Goal: Browse casually: Explore the website without a specific task or goal

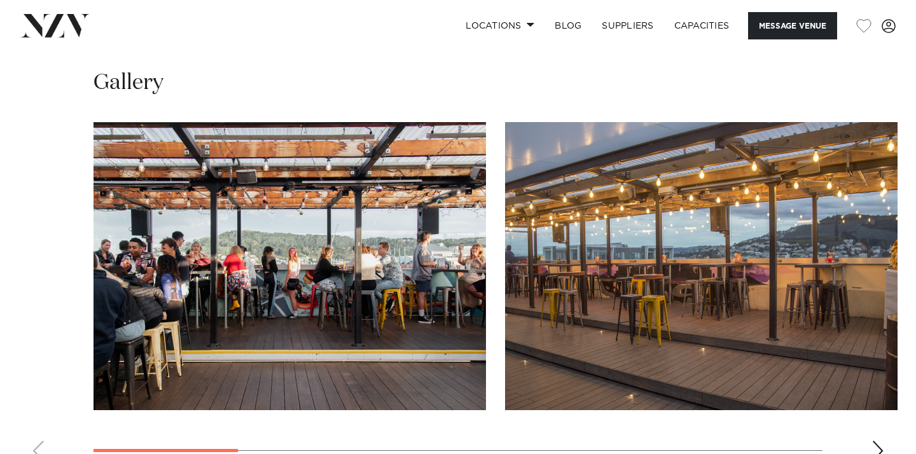
scroll to position [1153, 0]
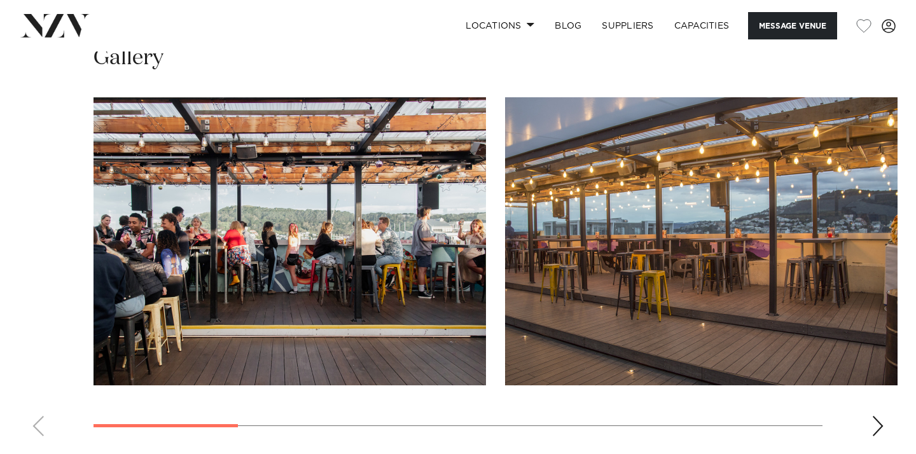
click at [873, 419] on div "Next slide" at bounding box center [878, 426] width 13 height 20
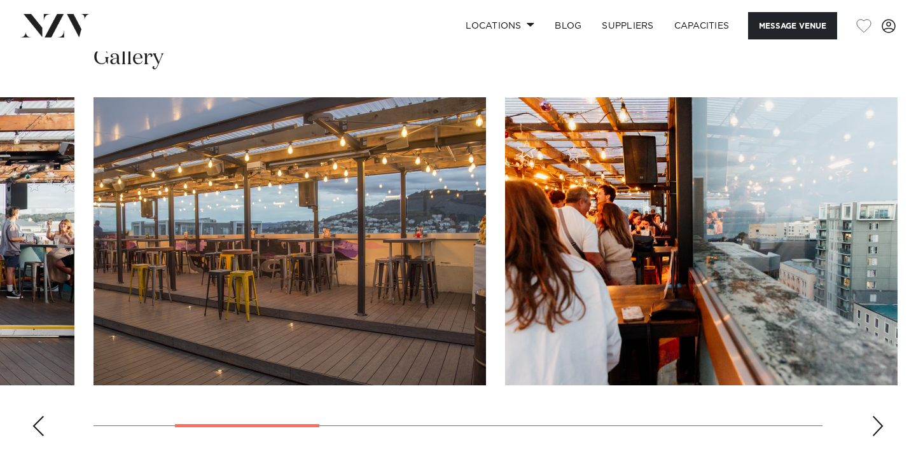
click at [873, 419] on div "Next slide" at bounding box center [878, 426] width 13 height 20
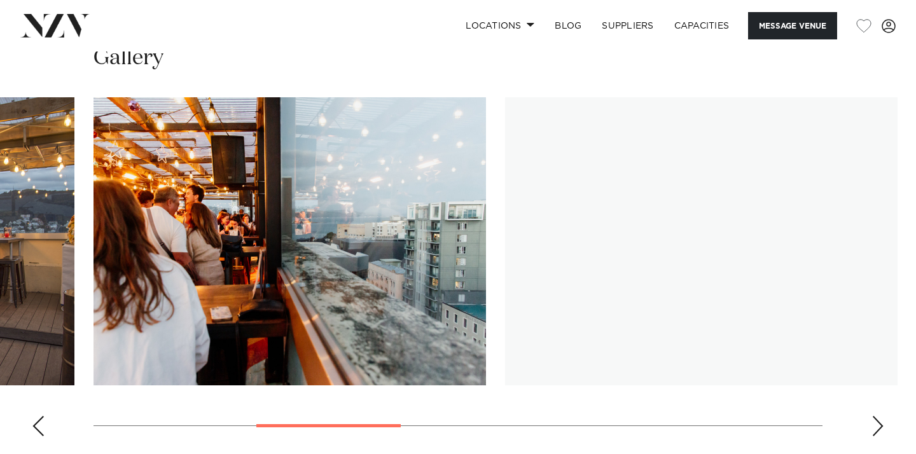
click at [875, 416] on div "Next slide" at bounding box center [878, 426] width 13 height 20
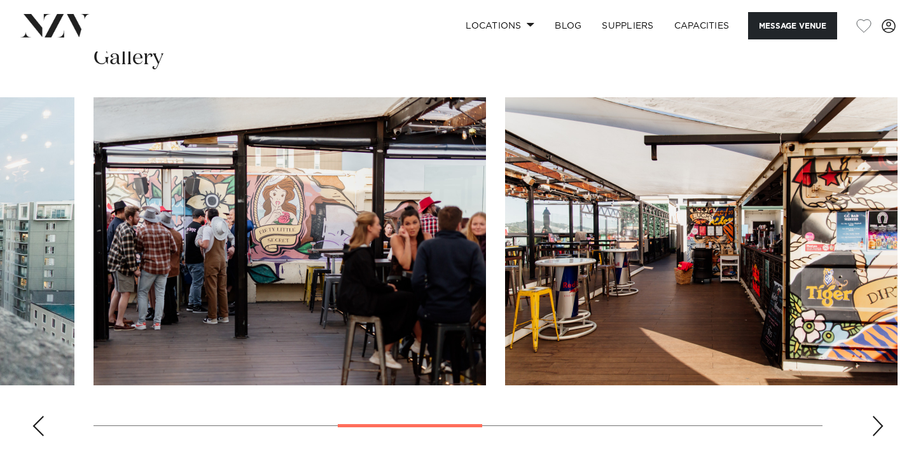
click at [875, 416] on div "Next slide" at bounding box center [878, 426] width 13 height 20
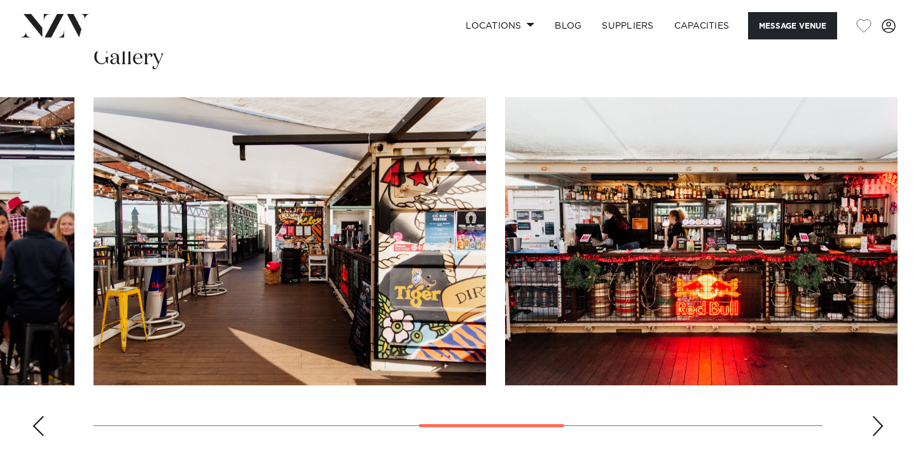
click at [875, 416] on div "Next slide" at bounding box center [878, 426] width 13 height 20
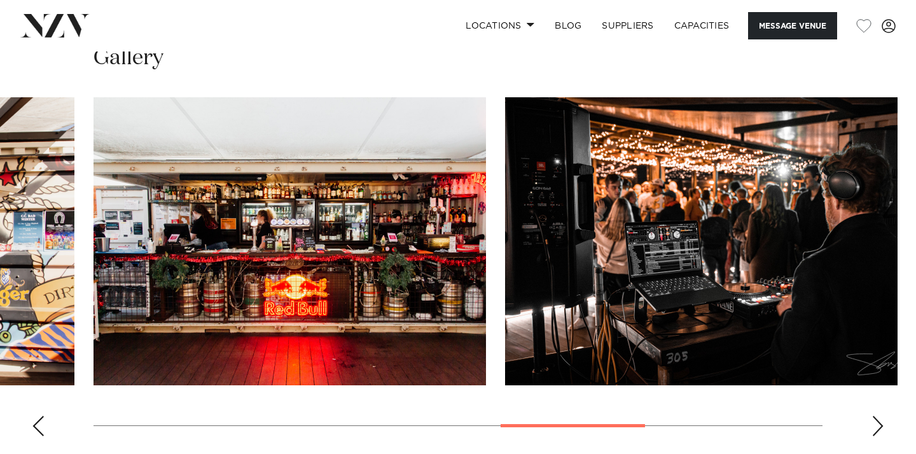
click at [875, 416] on div "Next slide" at bounding box center [878, 426] width 13 height 20
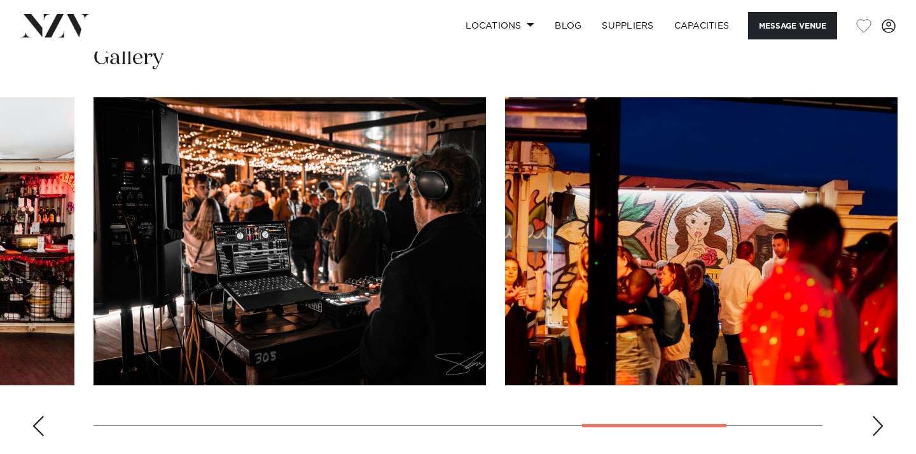
click at [875, 416] on div "Next slide" at bounding box center [878, 426] width 13 height 20
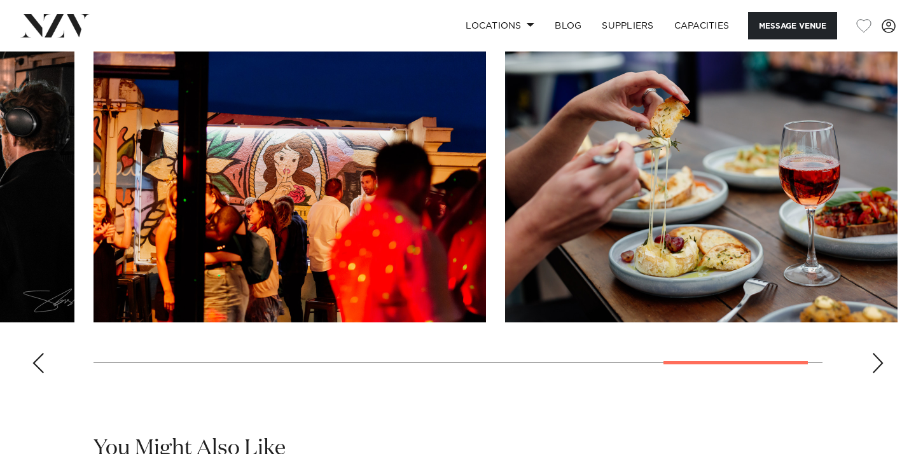
scroll to position [1220, 0]
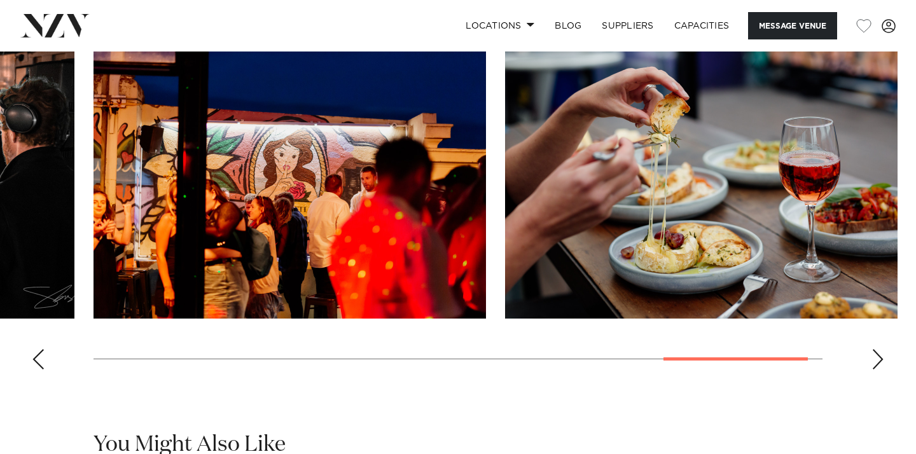
click at [25, 358] on swiper-container at bounding box center [458, 205] width 916 height 349
click at [30, 359] on swiper-container at bounding box center [458, 205] width 916 height 349
click at [39, 353] on div "Previous slide" at bounding box center [38, 359] width 13 height 20
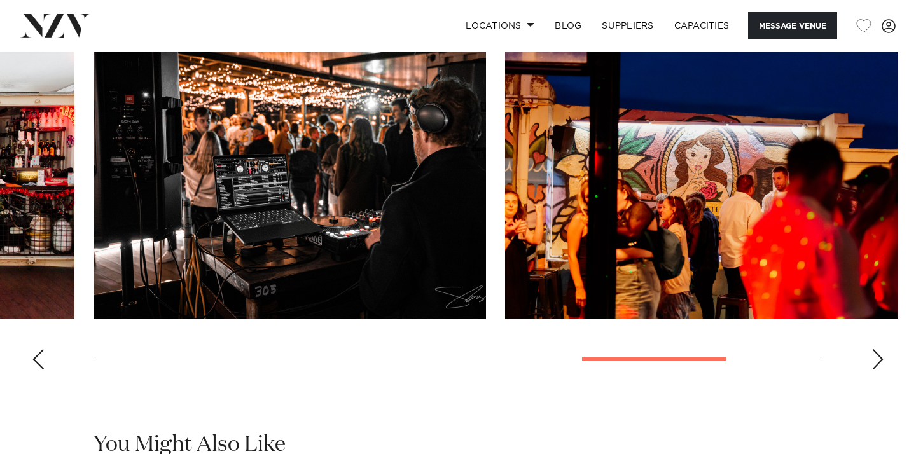
click at [39, 353] on div "Previous slide" at bounding box center [38, 359] width 13 height 20
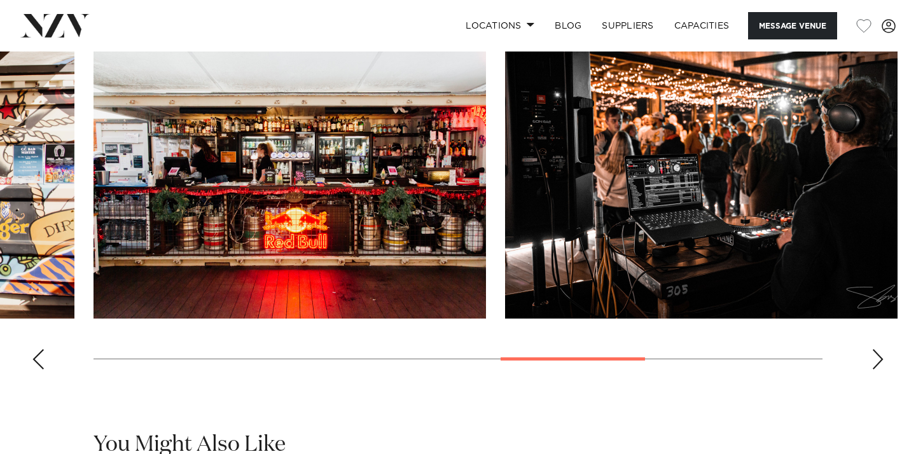
click at [39, 353] on div "Previous slide" at bounding box center [38, 359] width 13 height 20
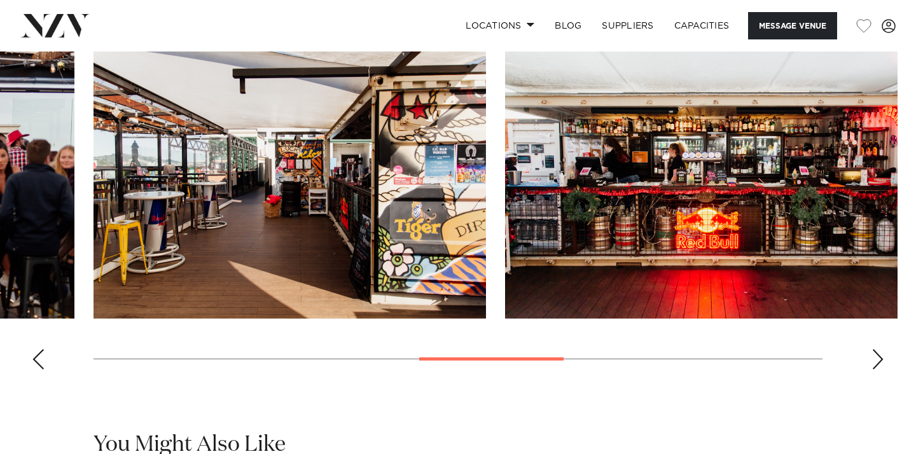
click at [39, 353] on div "Previous slide" at bounding box center [38, 359] width 13 height 20
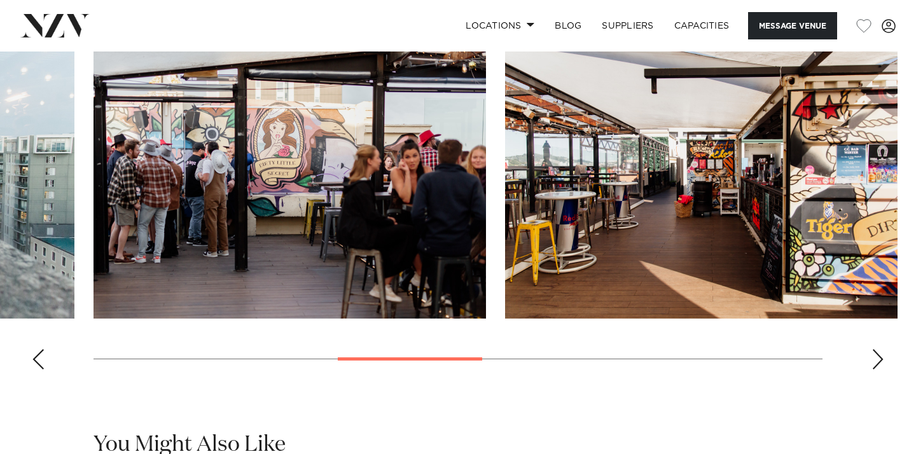
click at [39, 353] on div "Previous slide" at bounding box center [38, 359] width 13 height 20
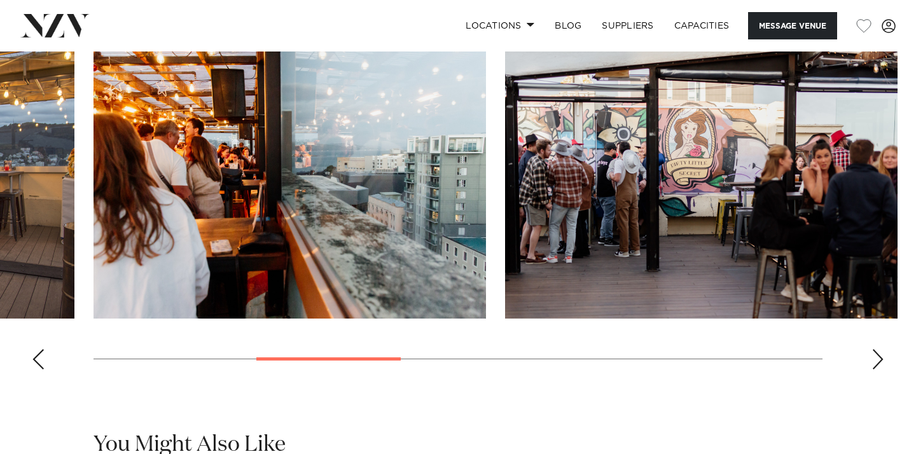
click at [39, 353] on div "Previous slide" at bounding box center [38, 359] width 13 height 20
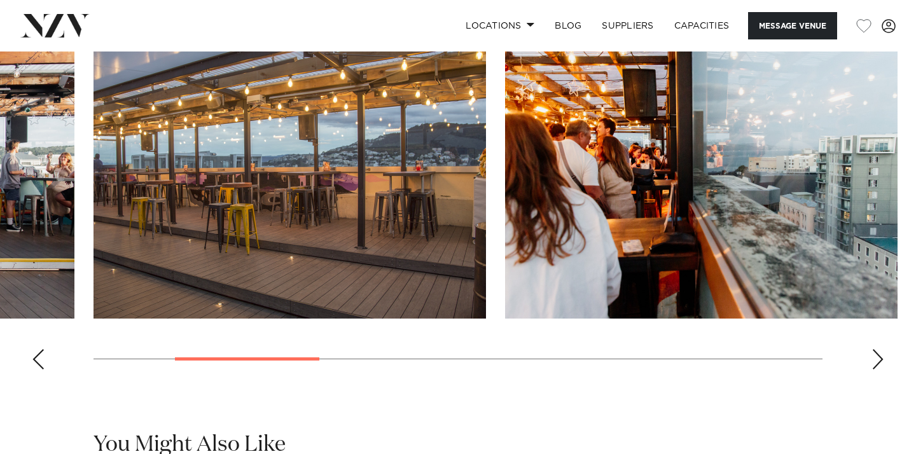
click at [39, 352] on div "Previous slide" at bounding box center [38, 359] width 13 height 20
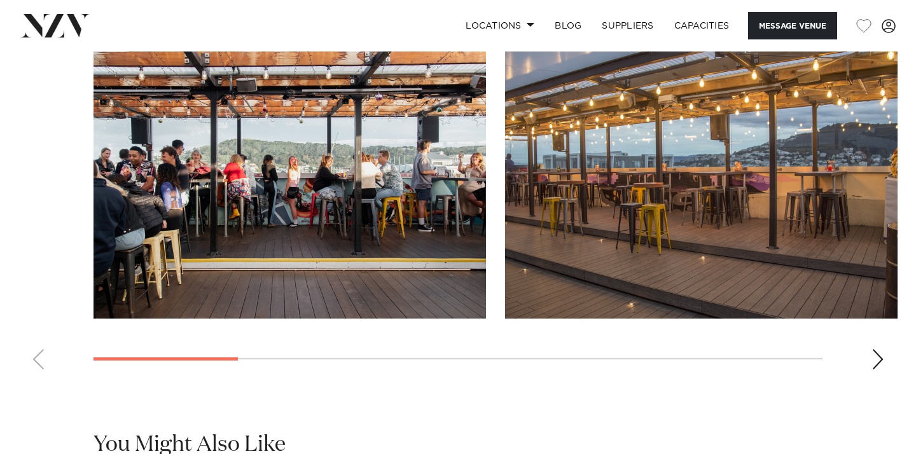
click at [877, 359] on div "Next slide" at bounding box center [878, 359] width 13 height 20
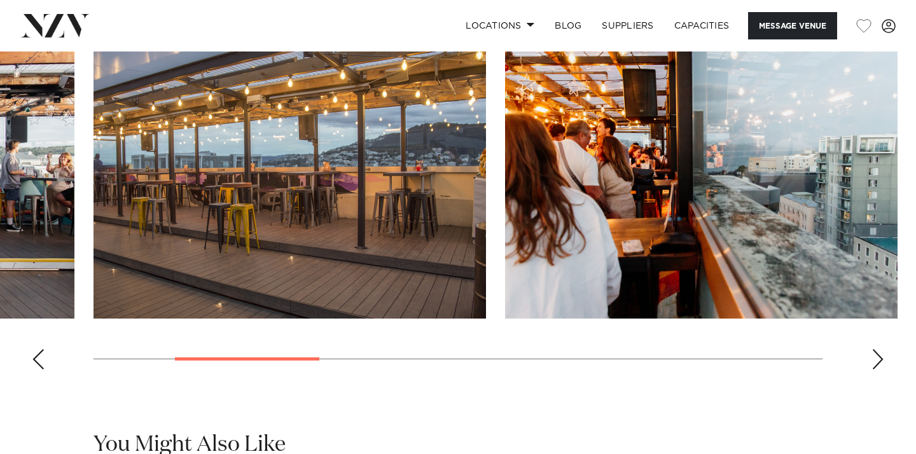
click at [877, 359] on div "Next slide" at bounding box center [878, 359] width 13 height 20
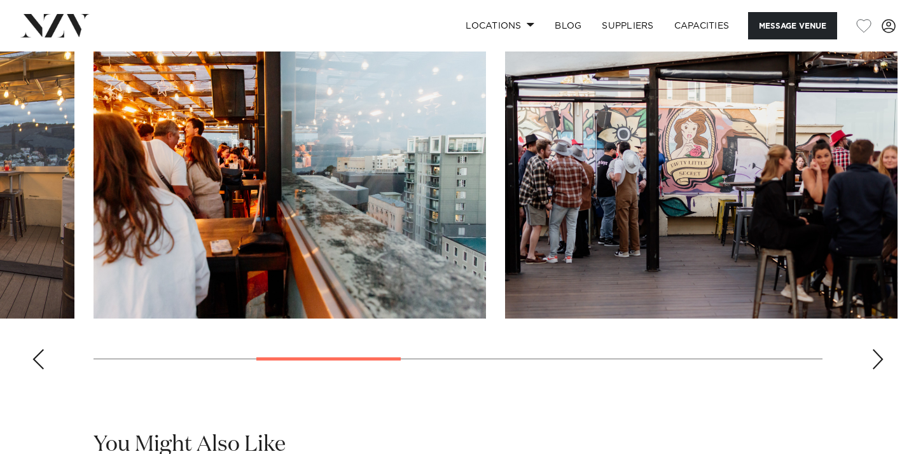
click at [877, 359] on div "Next slide" at bounding box center [878, 359] width 13 height 20
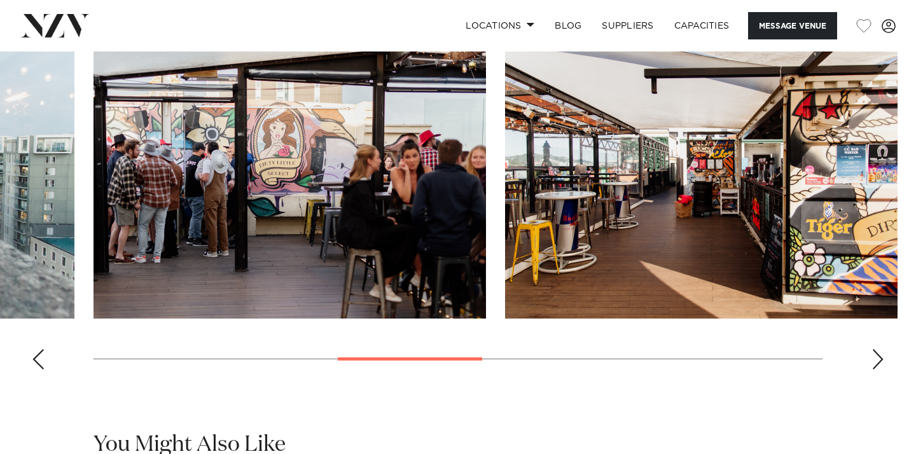
click at [877, 359] on div "Next slide" at bounding box center [878, 359] width 13 height 20
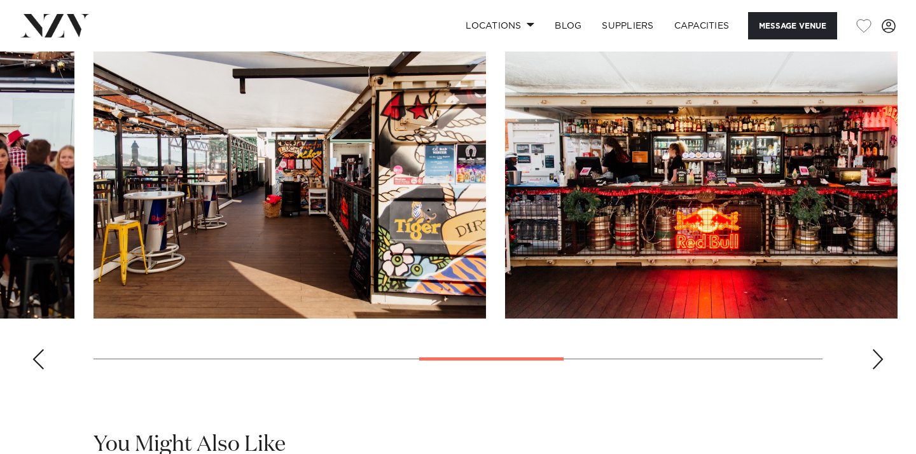
click at [877, 359] on div "Next slide" at bounding box center [878, 359] width 13 height 20
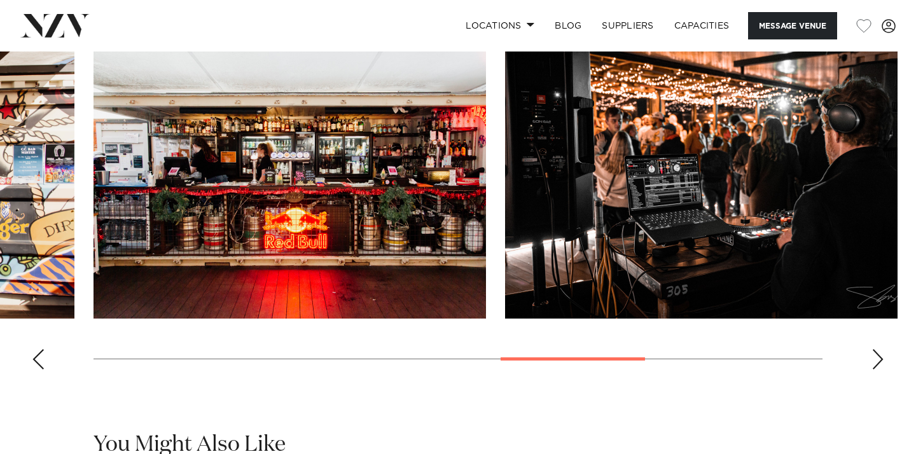
click at [877, 359] on div "Next slide" at bounding box center [878, 359] width 13 height 20
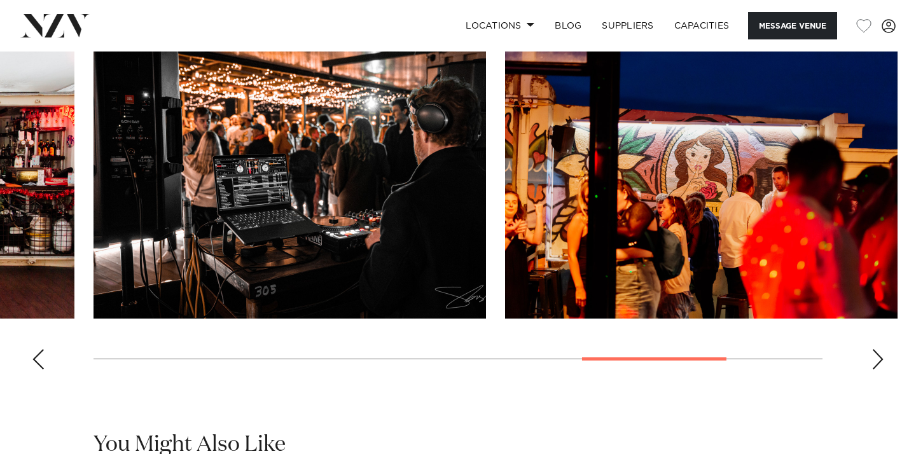
click at [877, 359] on div "Next slide" at bounding box center [878, 359] width 13 height 20
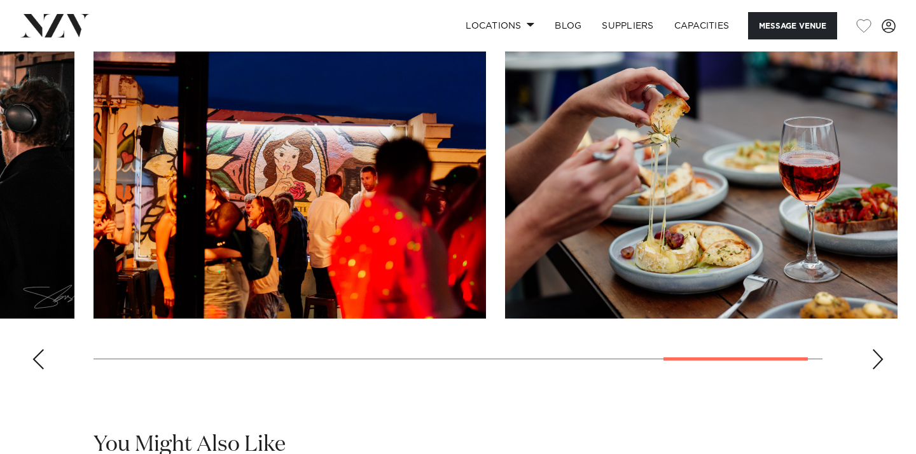
click at [38, 362] on div "Previous slide" at bounding box center [38, 359] width 13 height 20
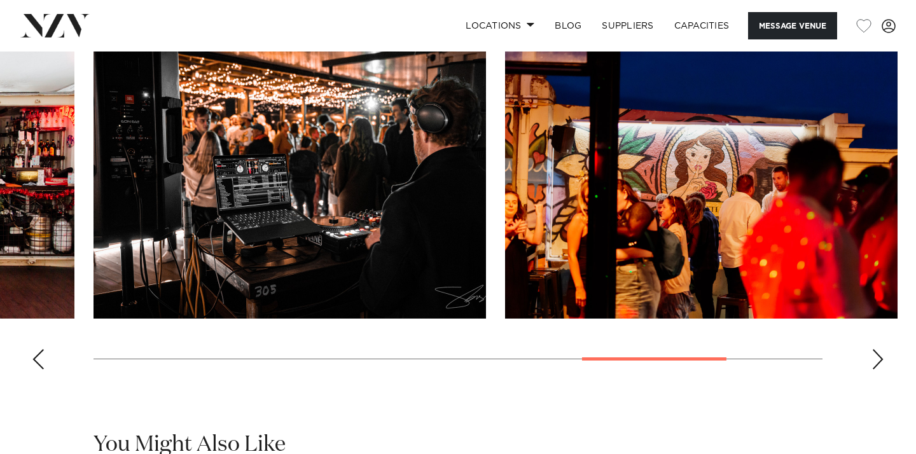
click at [38, 362] on div "Previous slide" at bounding box center [38, 359] width 13 height 20
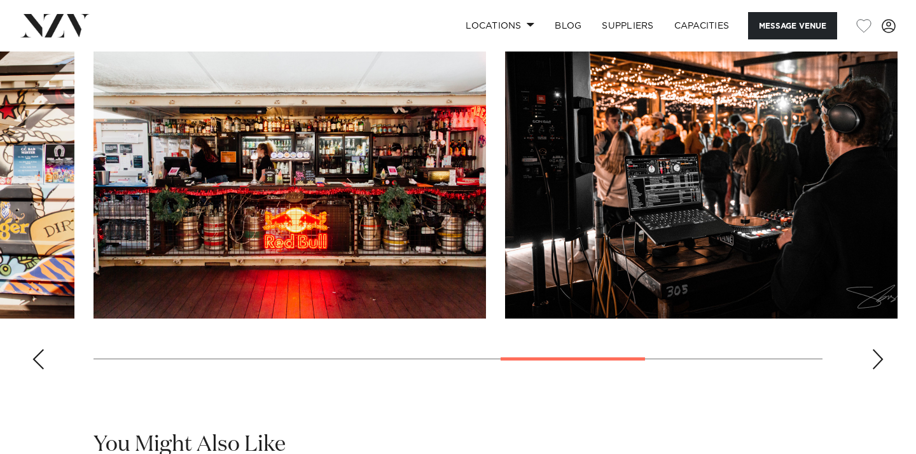
click at [38, 362] on div "Previous slide" at bounding box center [38, 359] width 13 height 20
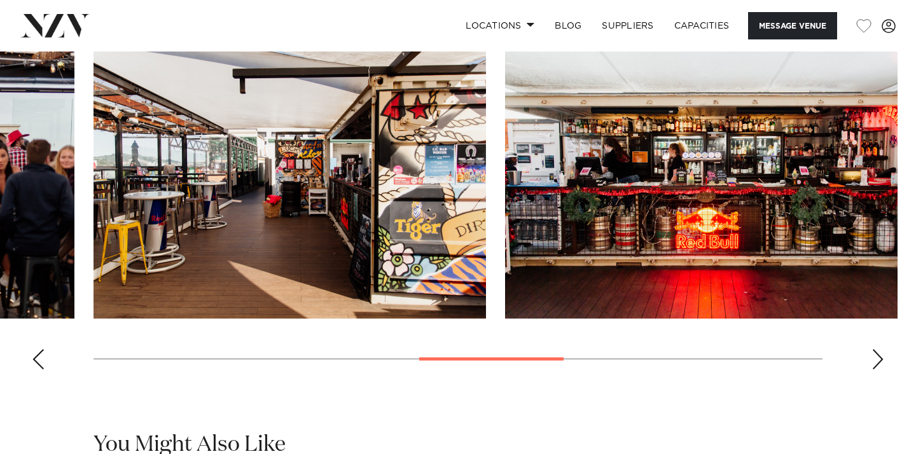
click at [38, 362] on div "Previous slide" at bounding box center [38, 359] width 13 height 20
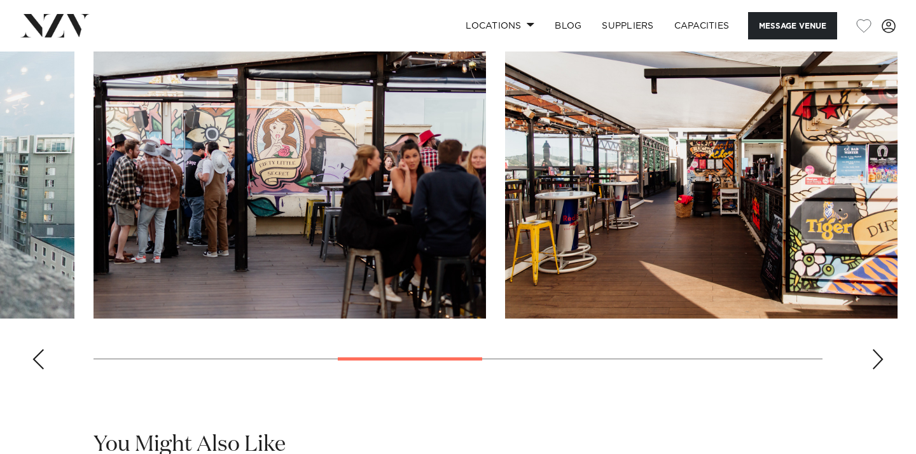
click at [38, 362] on div "Previous slide" at bounding box center [38, 359] width 13 height 20
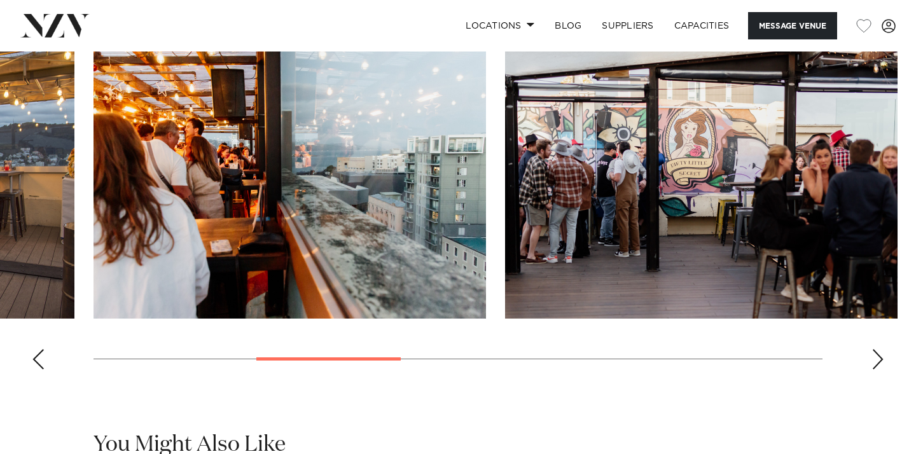
click at [38, 362] on div "Previous slide" at bounding box center [38, 359] width 13 height 20
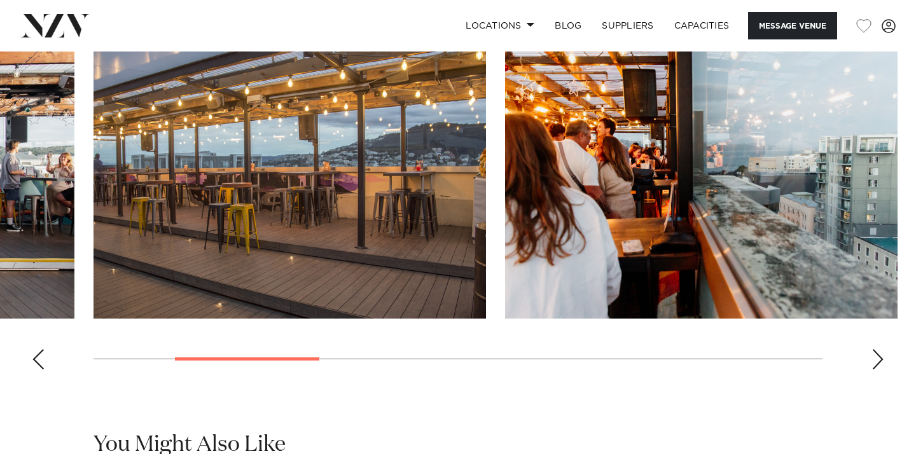
click at [36, 355] on div "Previous slide" at bounding box center [38, 359] width 13 height 20
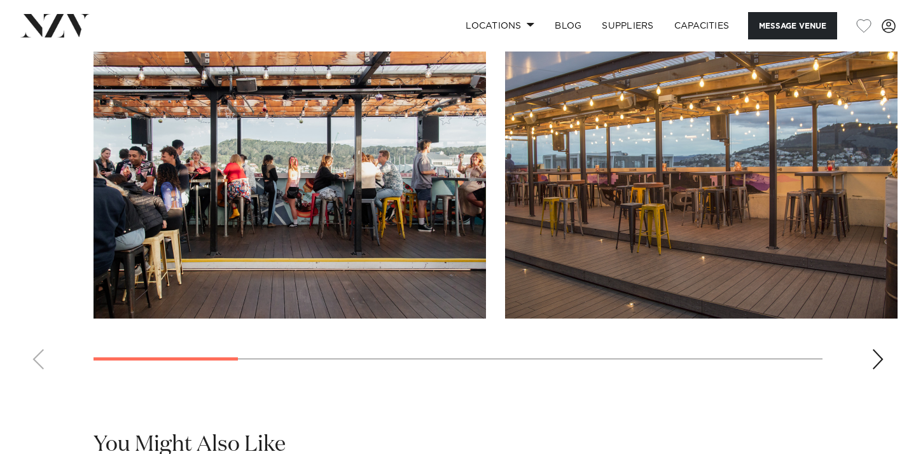
click at [887, 351] on swiper-container at bounding box center [458, 205] width 916 height 349
click at [875, 358] on div "Next slide" at bounding box center [878, 359] width 13 height 20
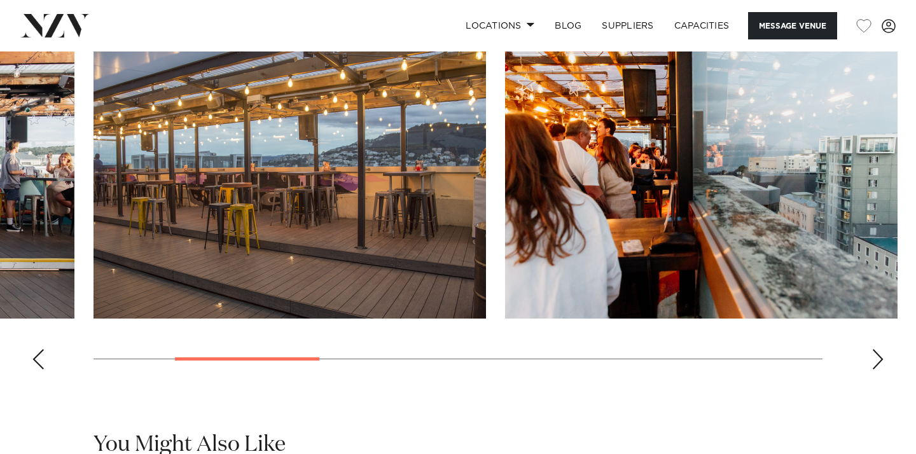
click at [875, 358] on div "Next slide" at bounding box center [878, 359] width 13 height 20
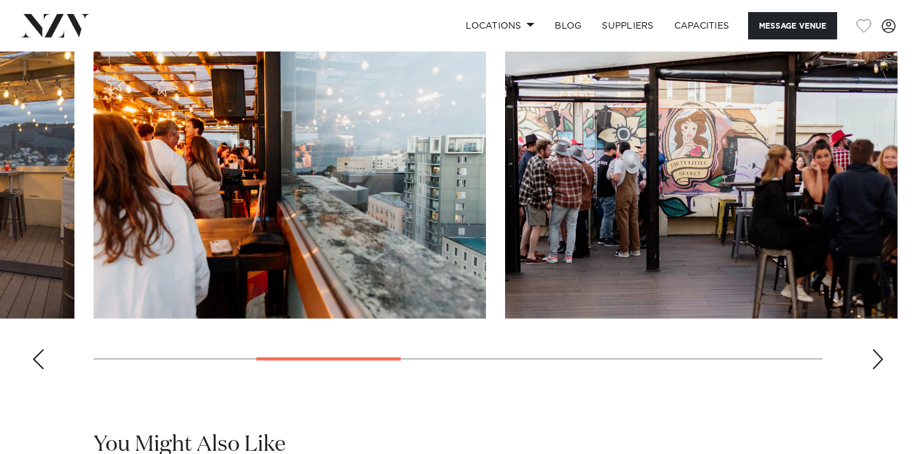
click at [876, 358] on div "Next slide" at bounding box center [878, 359] width 13 height 20
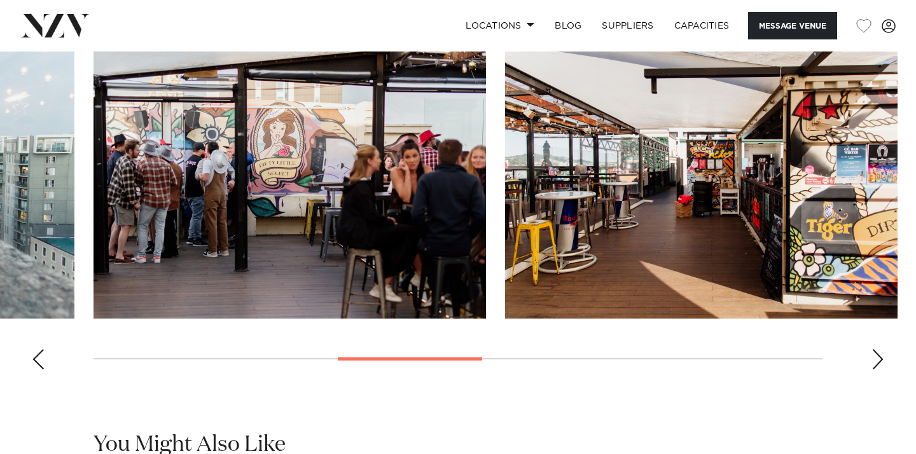
click at [876, 358] on div "Next slide" at bounding box center [878, 359] width 13 height 20
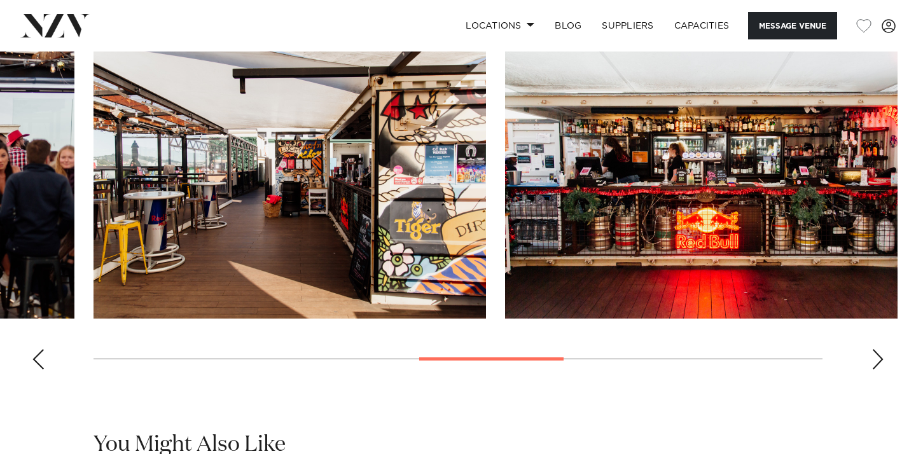
click at [876, 358] on div "Next slide" at bounding box center [878, 359] width 13 height 20
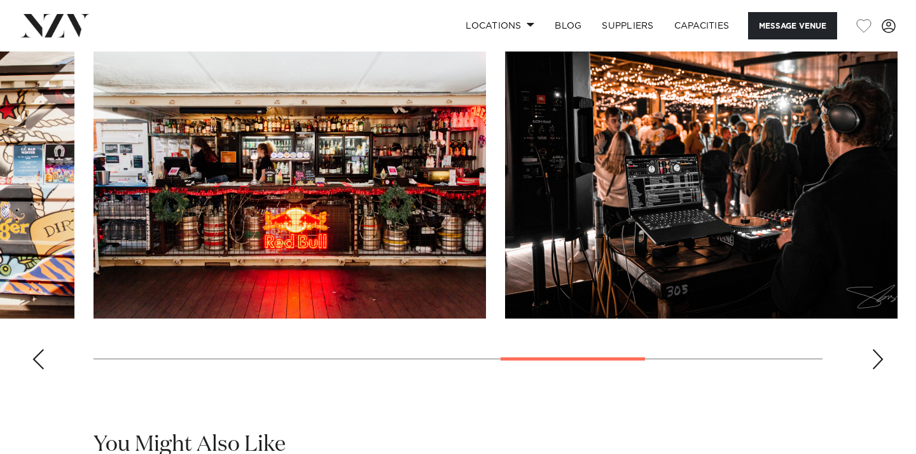
click at [877, 352] on div "Next slide" at bounding box center [878, 359] width 13 height 20
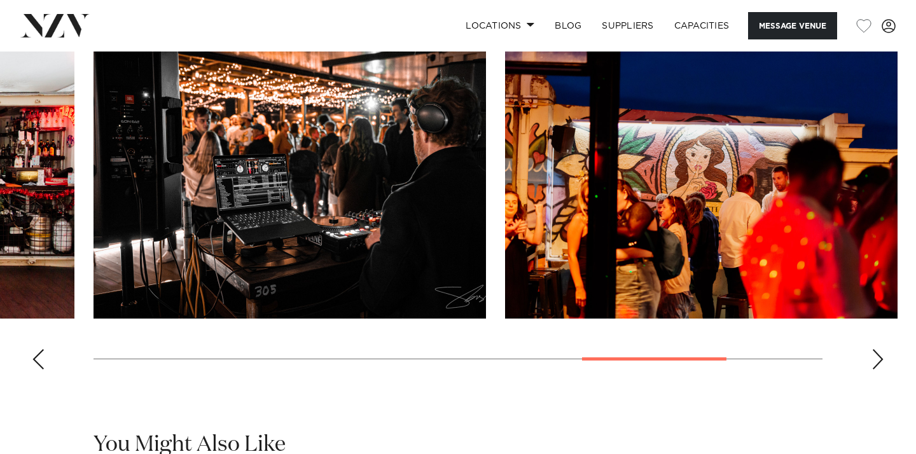
click at [873, 352] on div "Next slide" at bounding box center [878, 359] width 13 height 20
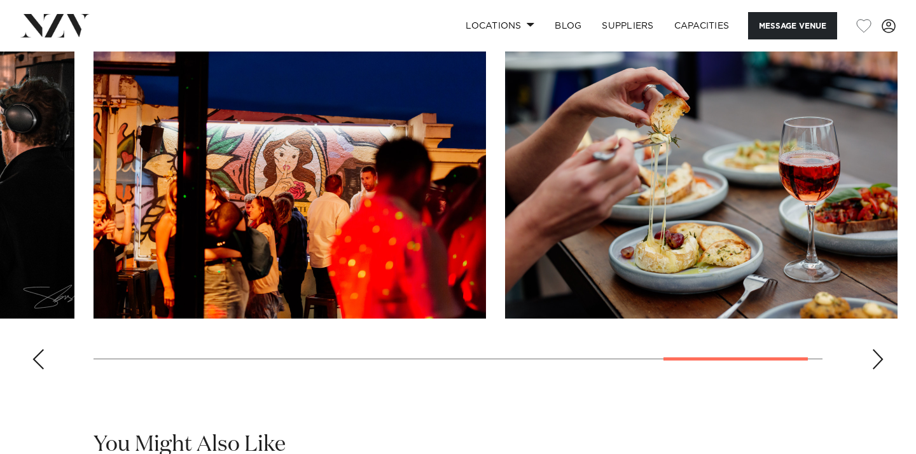
click at [51, 363] on swiper-container at bounding box center [458, 205] width 916 height 349
click at [40, 363] on div "Previous slide" at bounding box center [38, 359] width 13 height 20
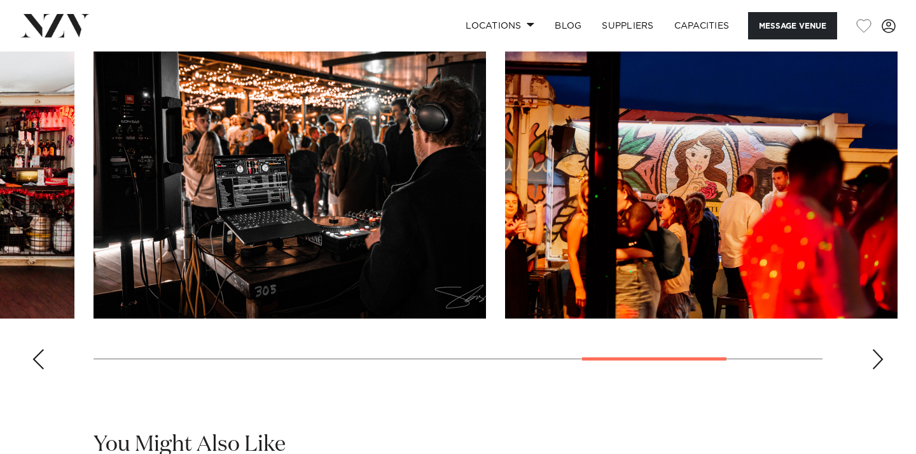
click at [40, 363] on div "Previous slide" at bounding box center [38, 359] width 13 height 20
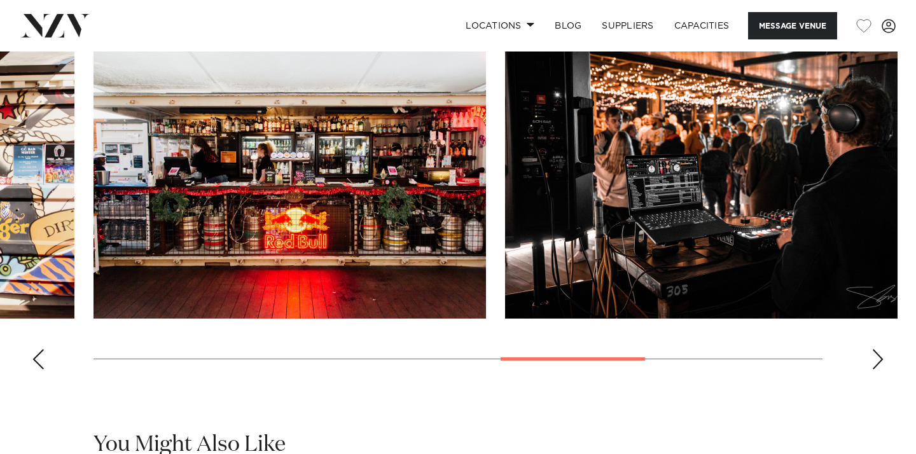
click at [40, 363] on div "Previous slide" at bounding box center [38, 359] width 13 height 20
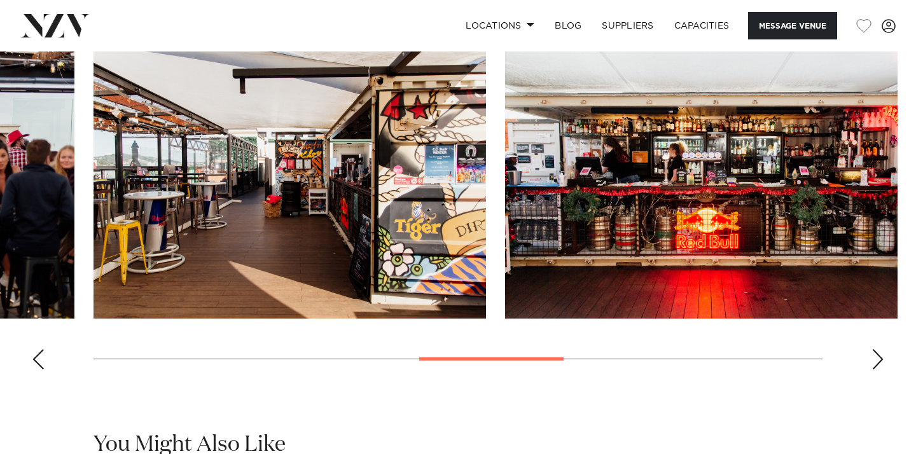
click at [40, 363] on div "Previous slide" at bounding box center [38, 359] width 13 height 20
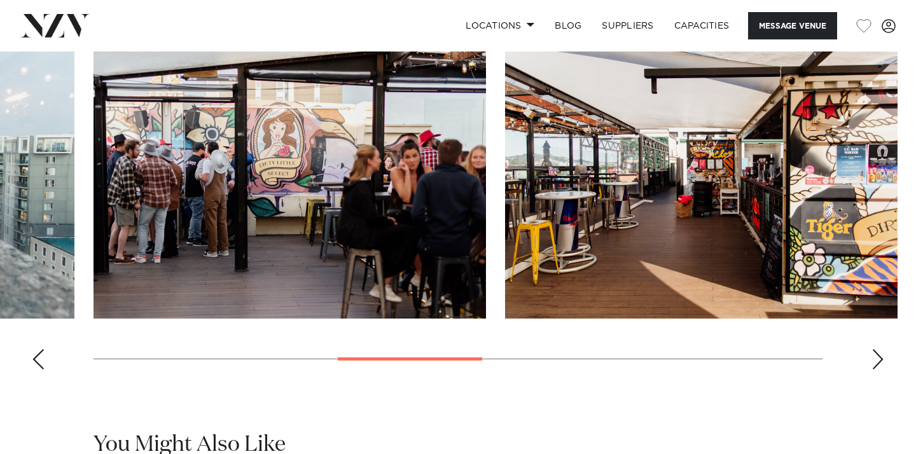
click at [40, 363] on div "Previous slide" at bounding box center [38, 359] width 13 height 20
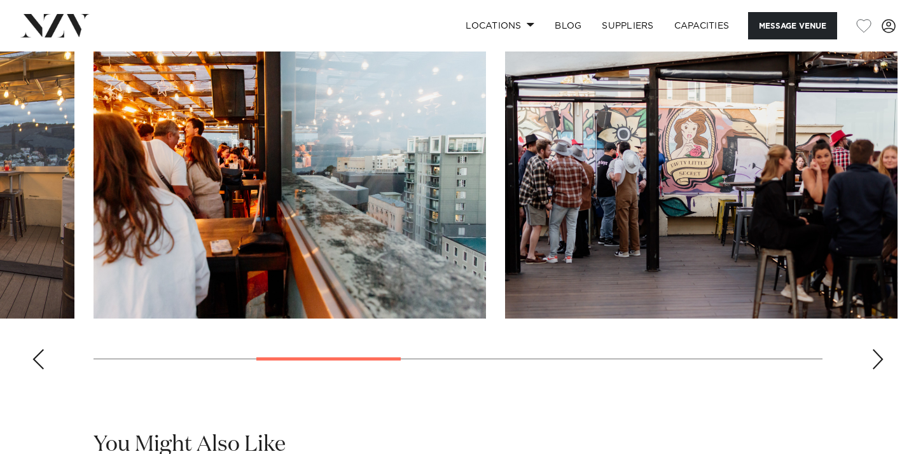
click at [40, 363] on div "Previous slide" at bounding box center [38, 359] width 13 height 20
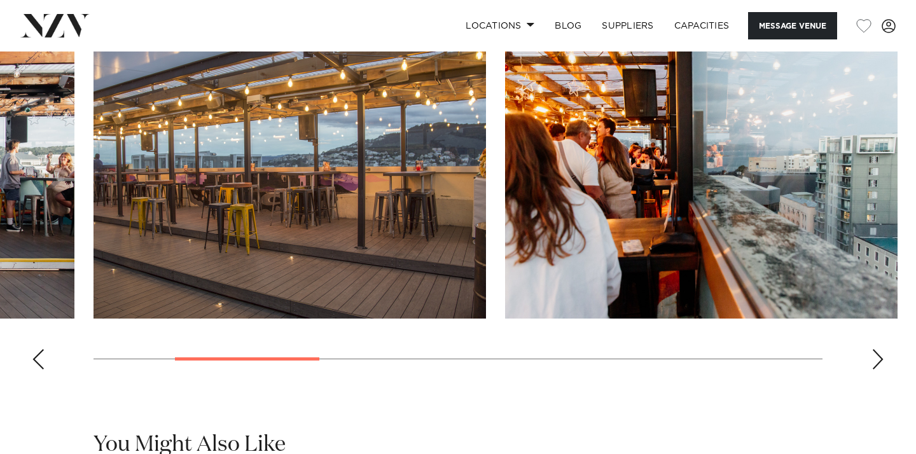
click at [40, 363] on div "Previous slide" at bounding box center [38, 359] width 13 height 20
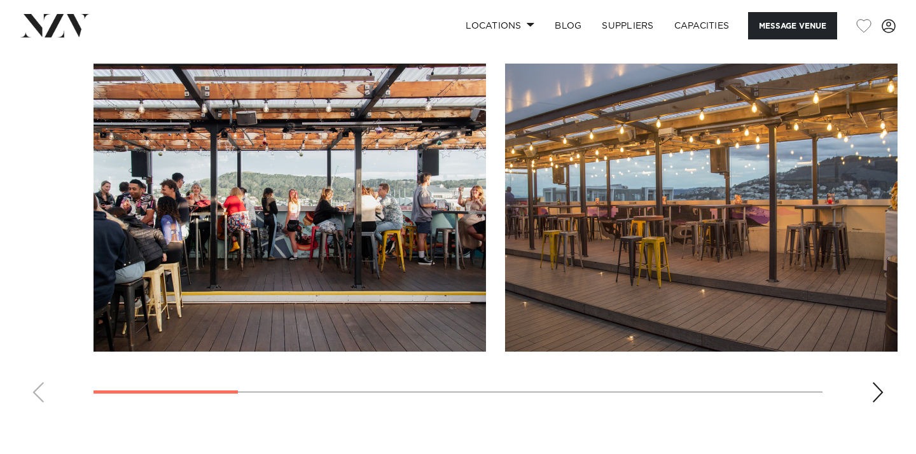
scroll to position [1190, 0]
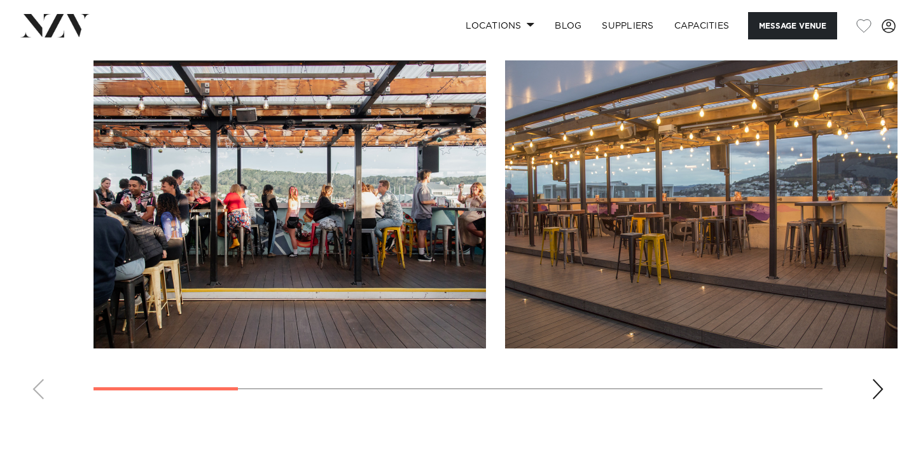
click at [880, 386] on div "Next slide" at bounding box center [878, 389] width 13 height 20
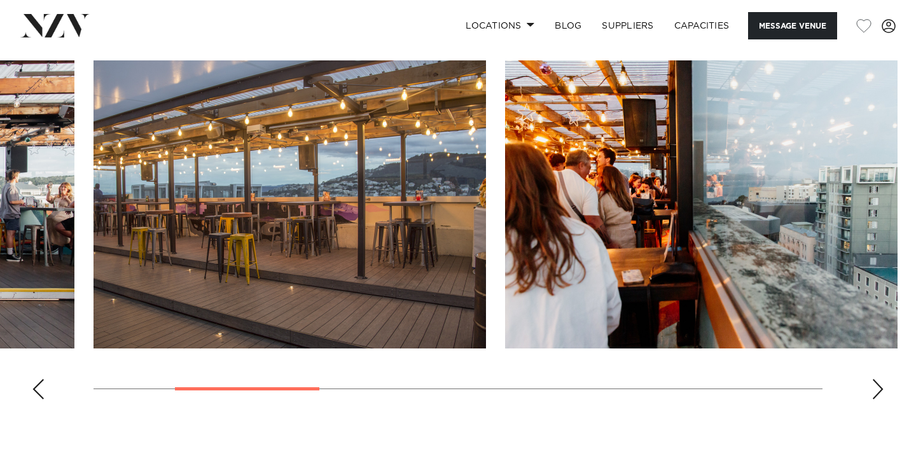
click at [880, 386] on div "Next slide" at bounding box center [878, 389] width 13 height 20
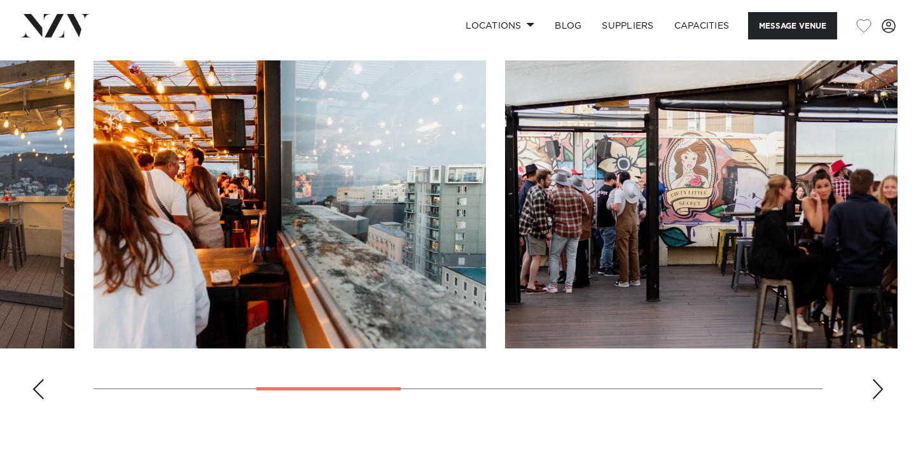
click at [879, 384] on div "Next slide" at bounding box center [878, 389] width 13 height 20
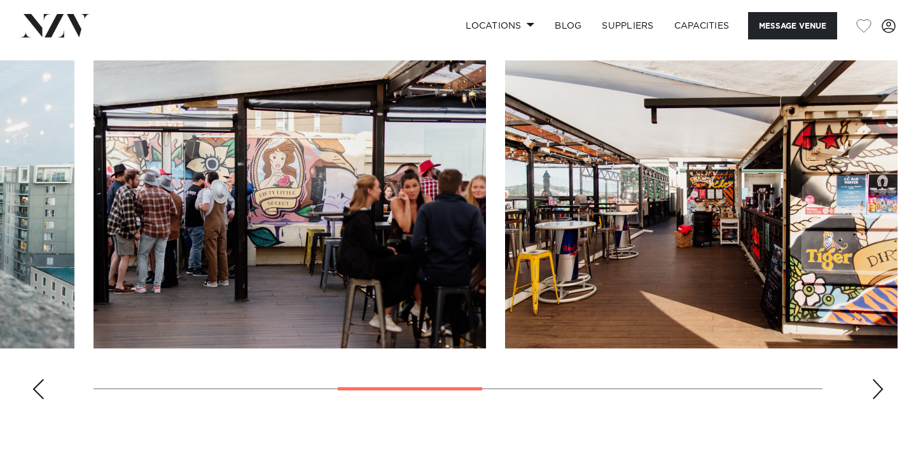
click at [879, 384] on div "Next slide" at bounding box center [878, 389] width 13 height 20
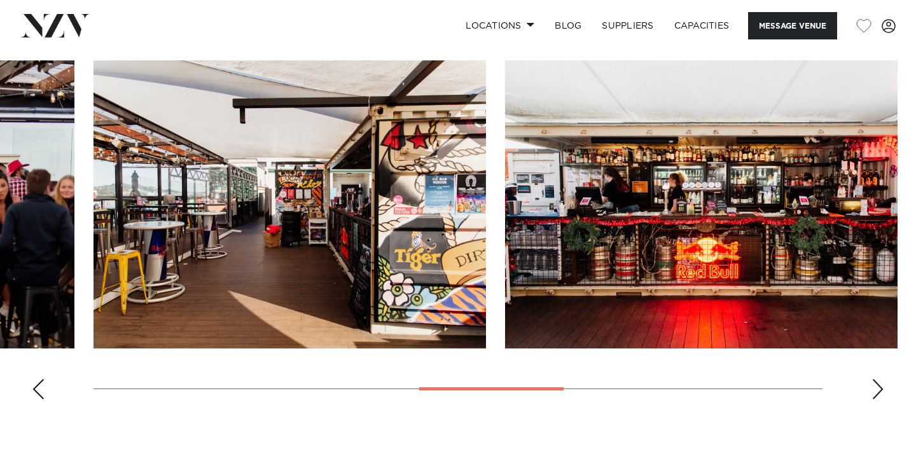
click at [879, 384] on div "Next slide" at bounding box center [878, 389] width 13 height 20
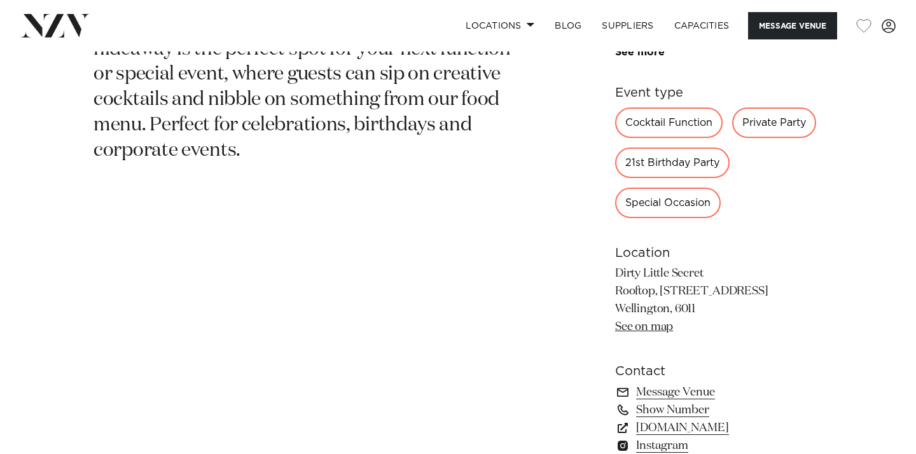
scroll to position [673, 0]
